Goal: Information Seeking & Learning: Learn about a topic

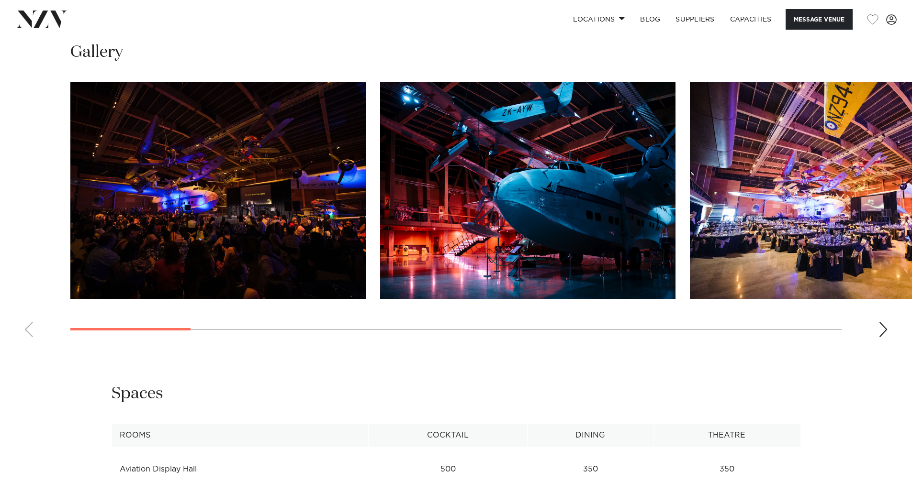
scroll to position [1005, 0]
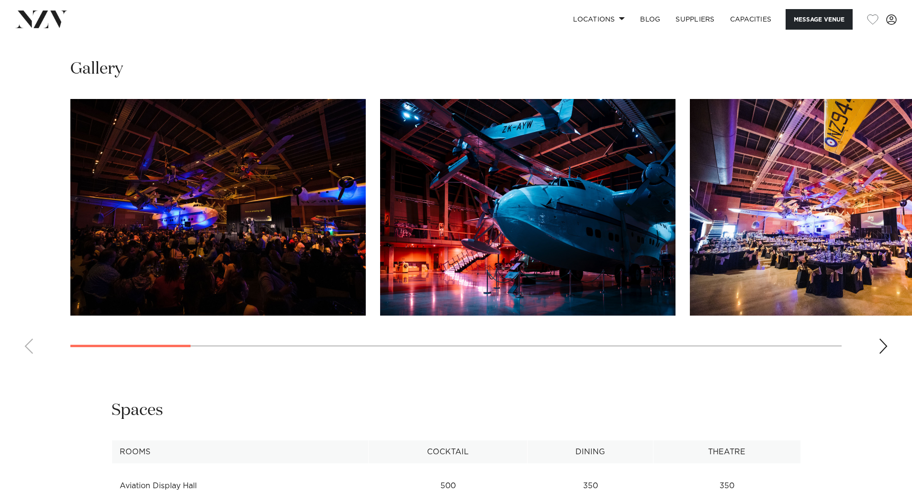
click at [882, 339] on div "Next slide" at bounding box center [883, 346] width 10 height 15
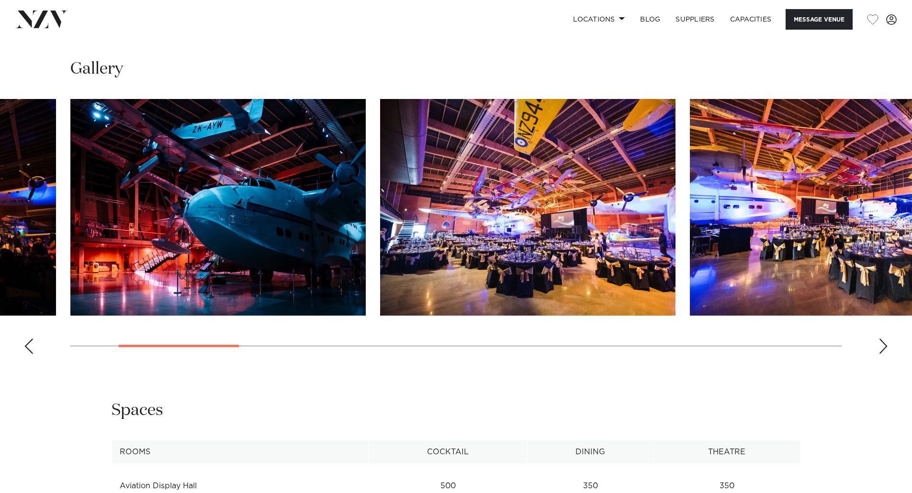
click at [882, 339] on div "Next slide" at bounding box center [883, 346] width 10 height 15
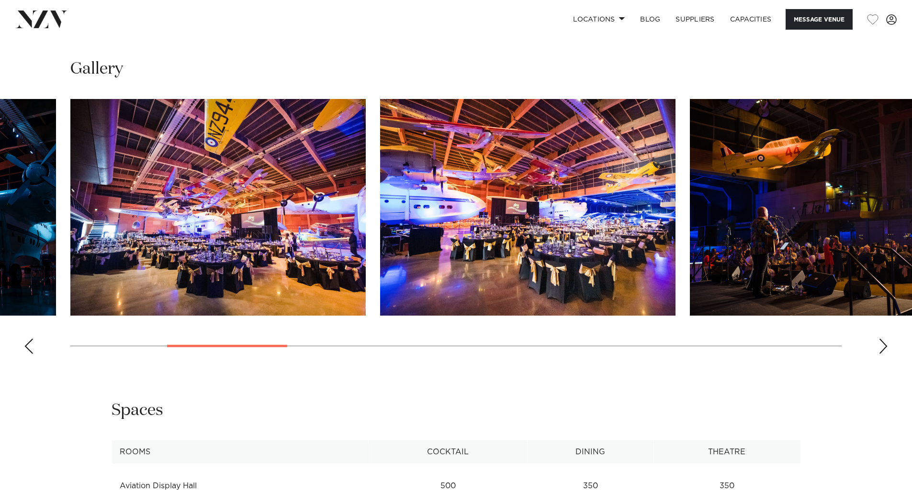
click at [882, 339] on div "Next slide" at bounding box center [883, 346] width 10 height 15
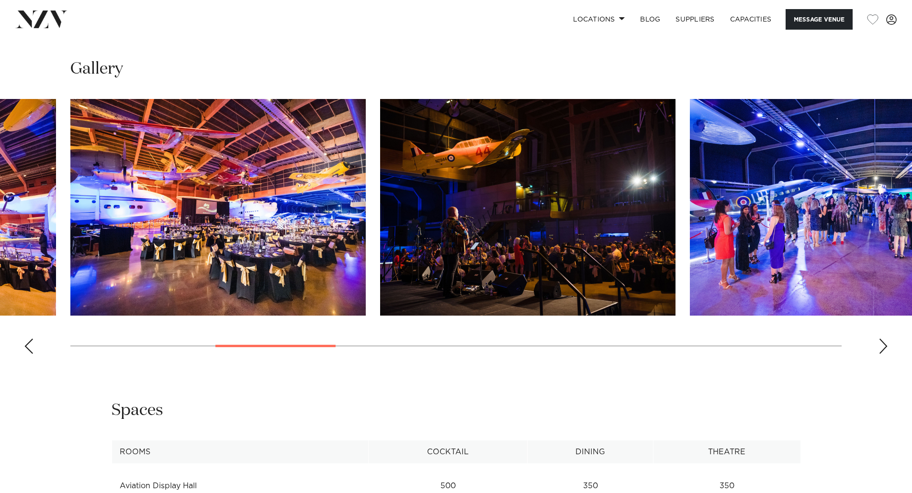
click at [882, 339] on div "Next slide" at bounding box center [883, 346] width 10 height 15
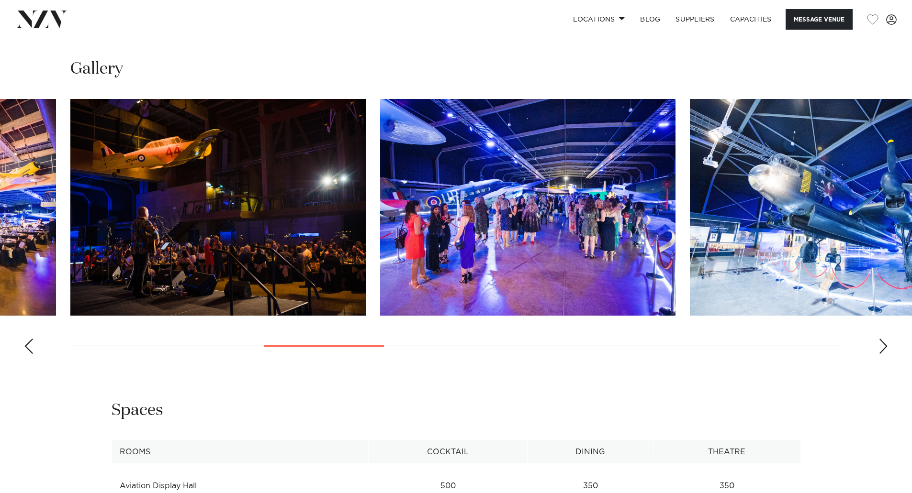
click at [882, 339] on div "Next slide" at bounding box center [883, 346] width 10 height 15
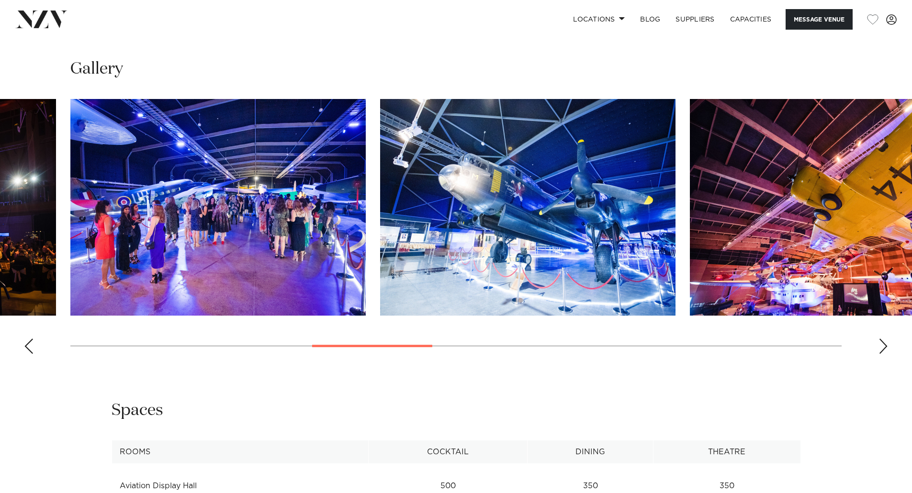
click at [881, 339] on div "Next slide" at bounding box center [883, 346] width 10 height 15
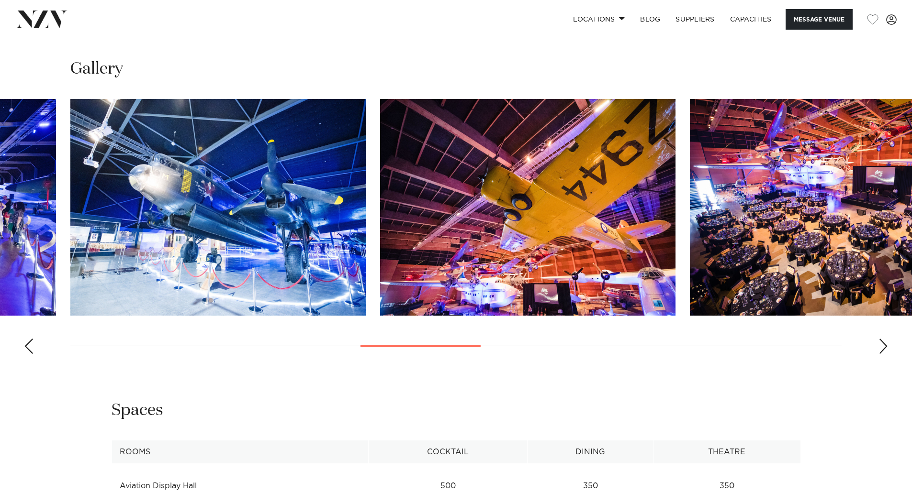
click at [881, 339] on div "Next slide" at bounding box center [883, 346] width 10 height 15
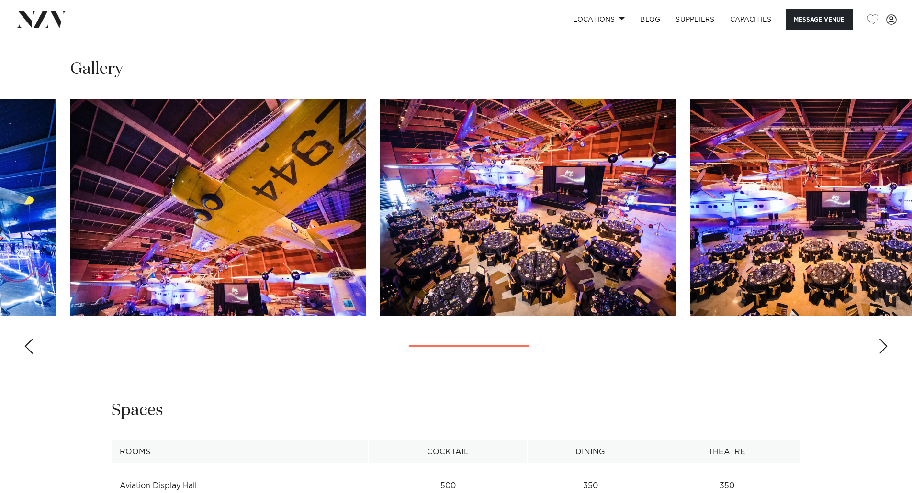
click at [881, 339] on div "Next slide" at bounding box center [883, 346] width 10 height 15
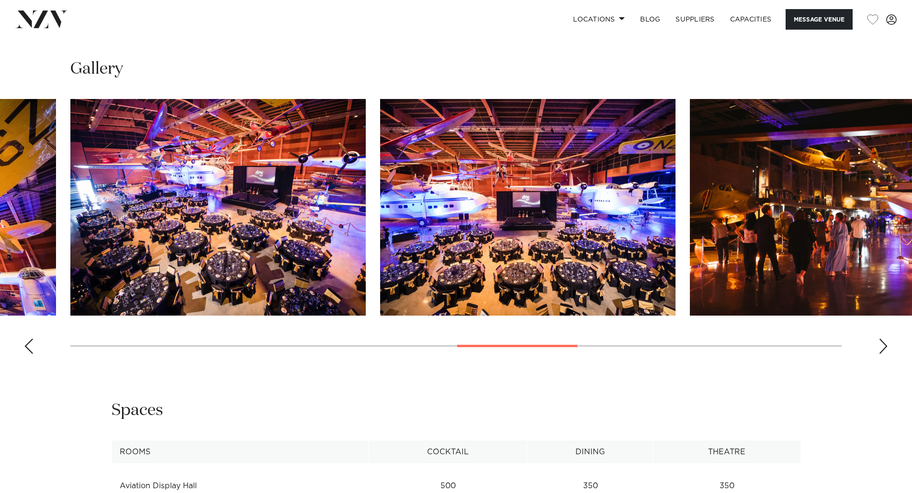
click at [881, 339] on div "Next slide" at bounding box center [883, 346] width 10 height 15
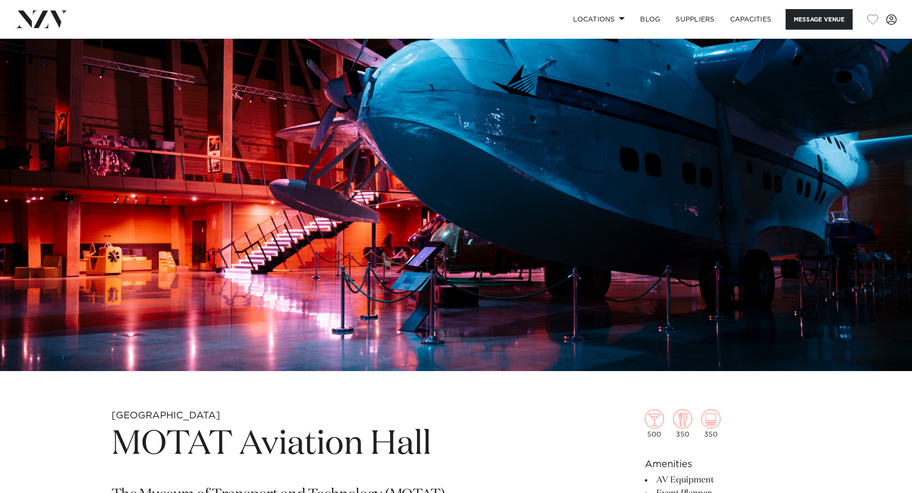
scroll to position [0, 0]
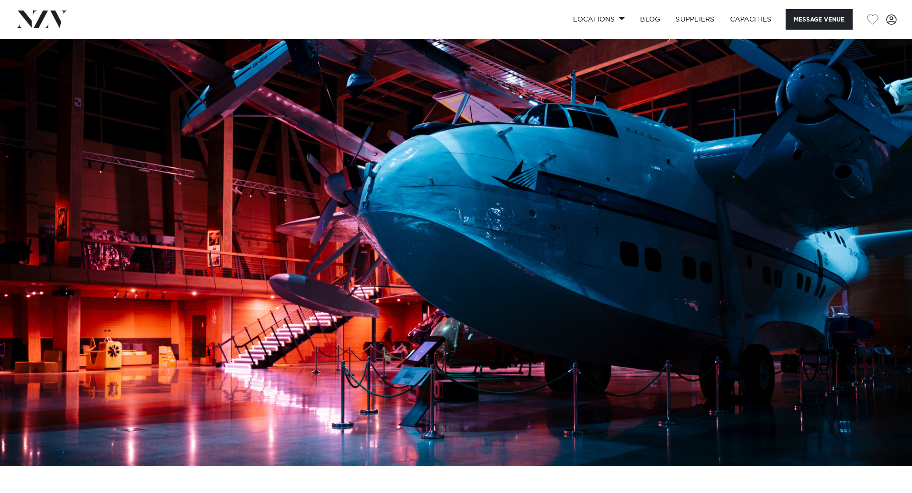
click at [870, 219] on img at bounding box center [456, 252] width 912 height 427
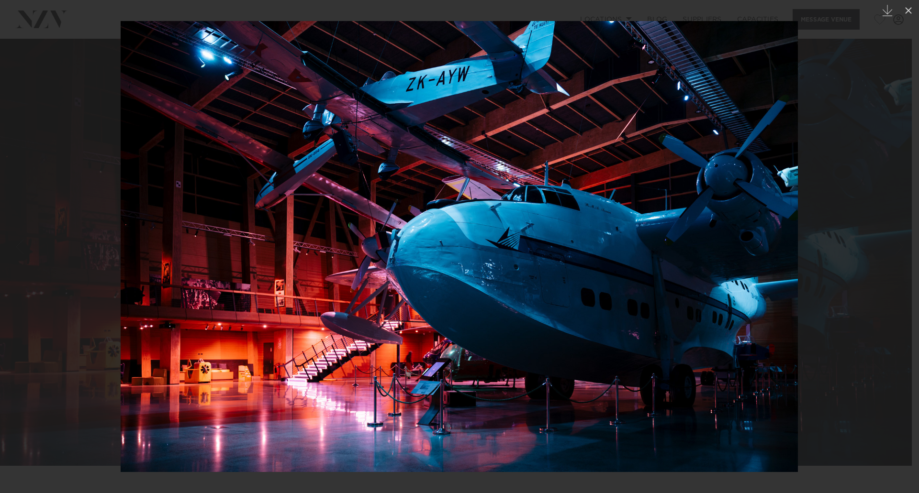
click at [887, 219] on div at bounding box center [459, 246] width 919 height 493
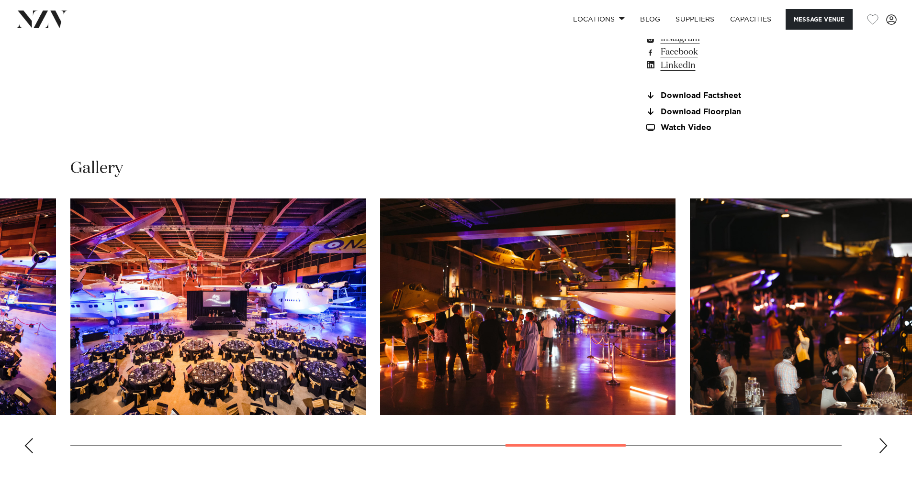
scroll to position [957, 0]
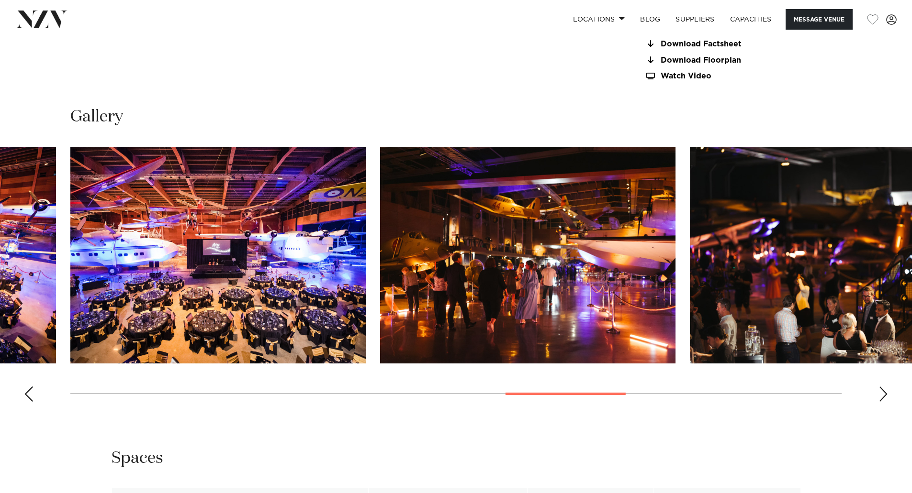
click at [212, 268] on img "10 / 16" at bounding box center [217, 255] width 295 height 217
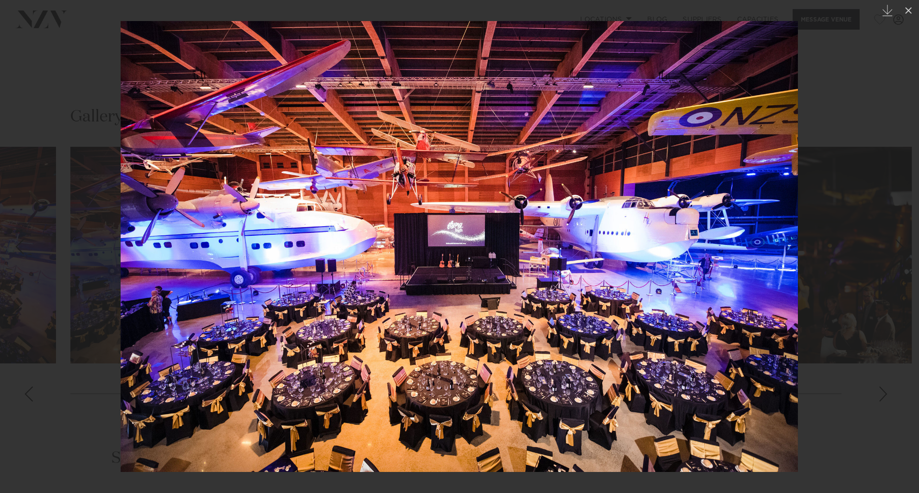
drag, startPoint x: 863, startPoint y: 222, endPoint x: 852, endPoint y: 233, distance: 15.9
click at [863, 222] on div at bounding box center [459, 246] width 919 height 493
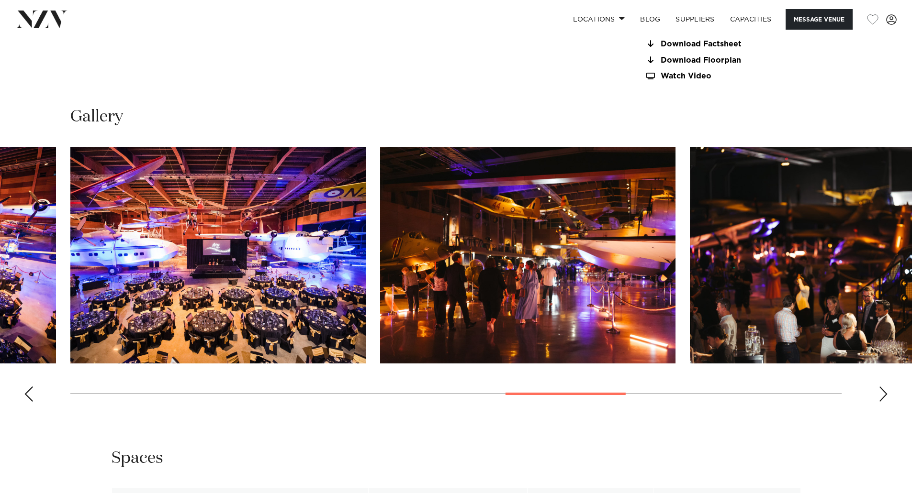
click at [881, 388] on div "Next slide" at bounding box center [883, 394] width 10 height 15
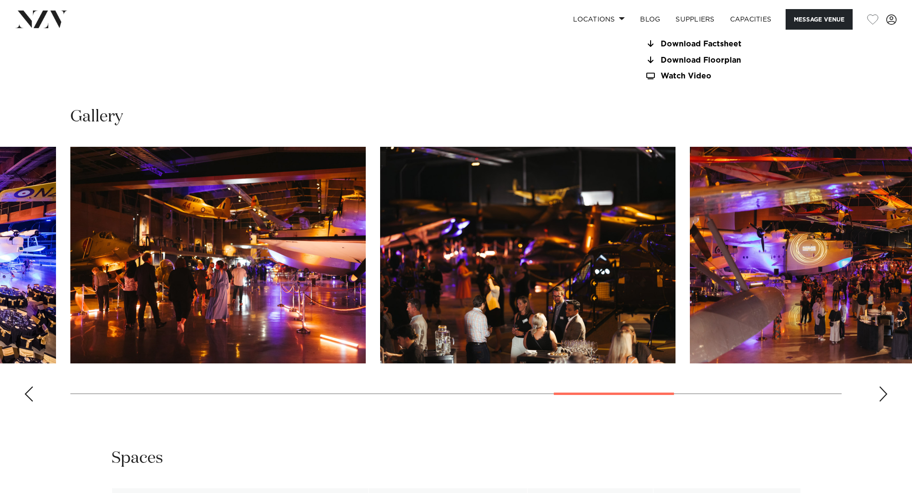
click at [881, 388] on div "Next slide" at bounding box center [883, 394] width 10 height 15
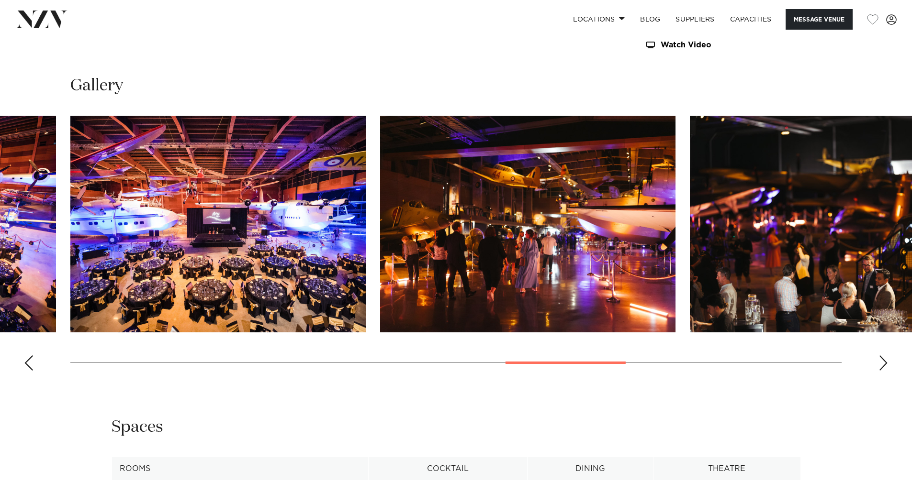
scroll to position [1005, 0]
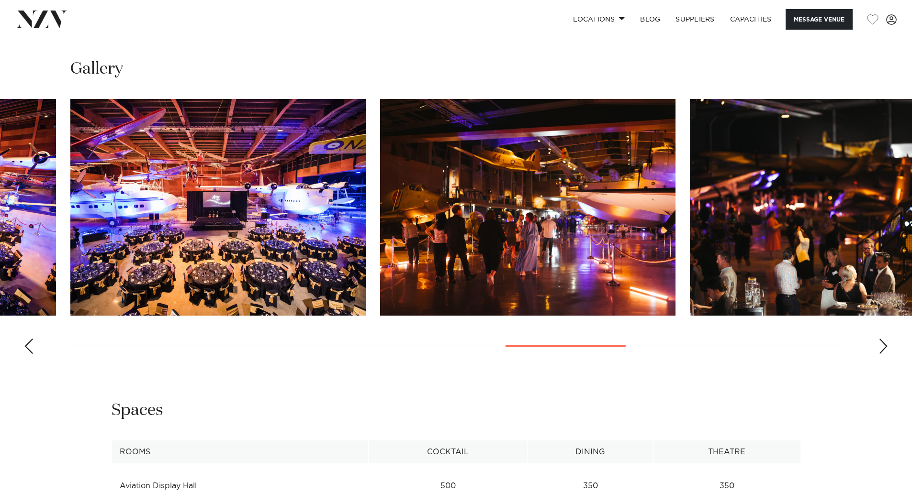
click at [883, 339] on div "Next slide" at bounding box center [883, 346] width 10 height 15
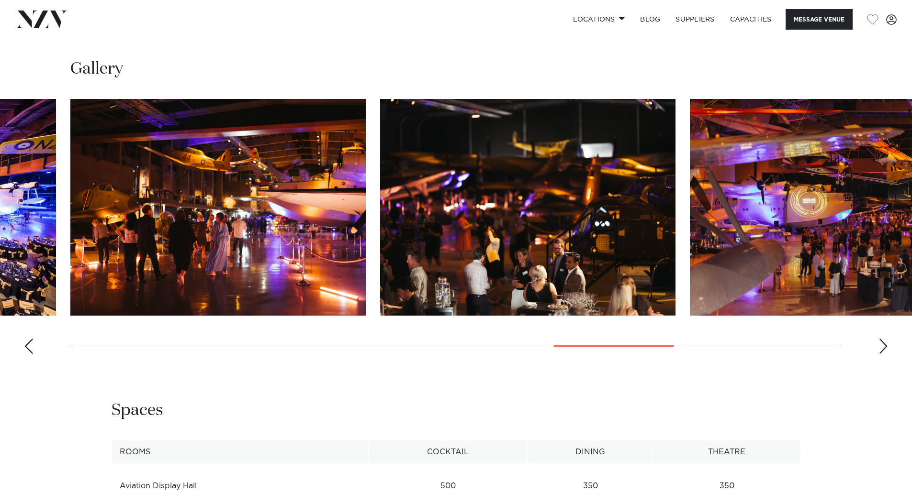
click at [883, 339] on div "Next slide" at bounding box center [883, 346] width 10 height 15
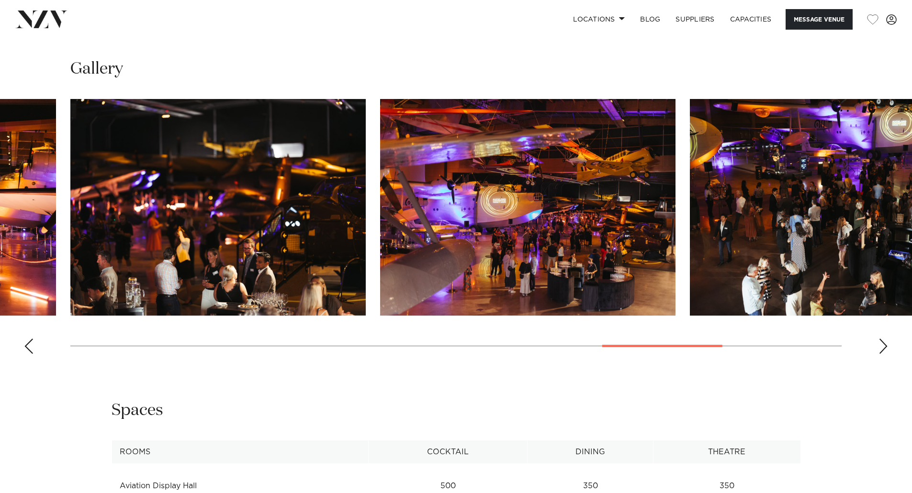
click at [883, 339] on div "Next slide" at bounding box center [883, 346] width 10 height 15
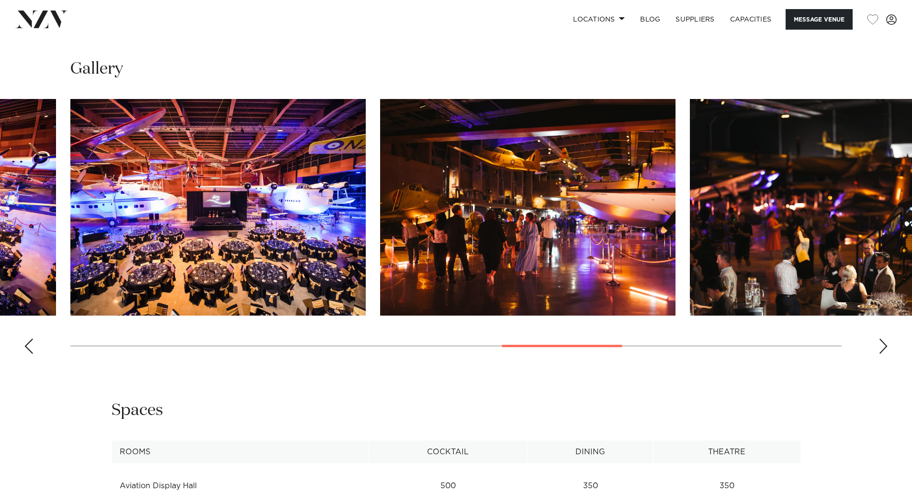
click at [886, 339] on div "Next slide" at bounding box center [883, 346] width 10 height 15
click at [885, 339] on div "Next slide" at bounding box center [883, 346] width 10 height 15
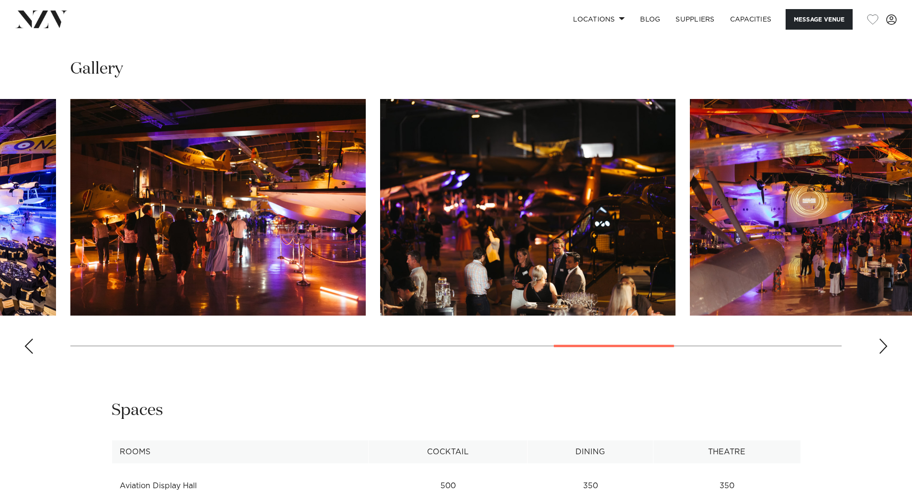
click at [885, 339] on div "Next slide" at bounding box center [883, 346] width 10 height 15
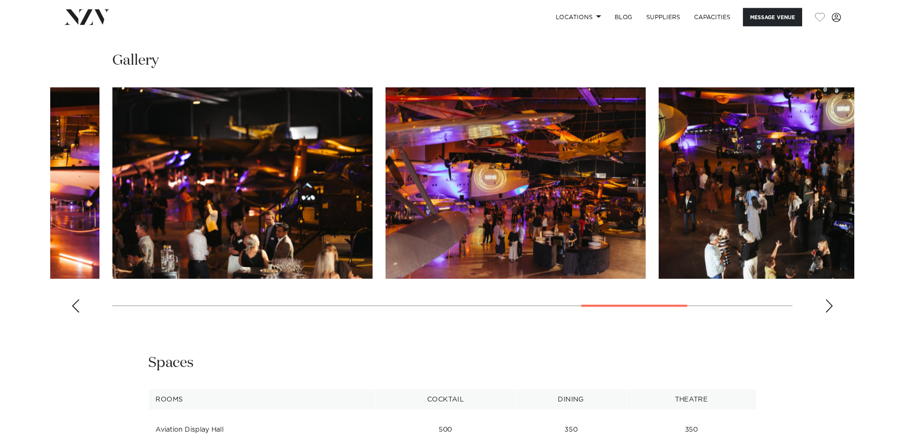
scroll to position [1002, 0]
